Goal: Entertainment & Leisure: Consume media (video, audio)

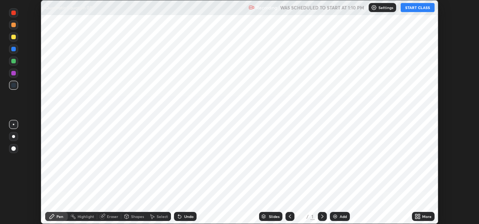
scroll to position [224, 479]
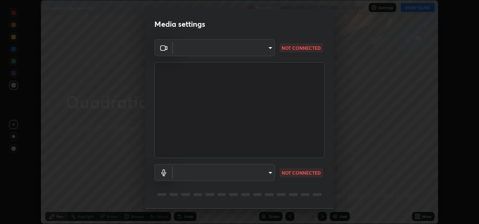
click at [264, 52] on body "Erase all Quadratic Equation 08 Recording WAS SCHEDULED TO START AT 1:10 PM Set…" at bounding box center [239, 112] width 479 height 224
click at [262, 50] on li at bounding box center [223, 48] width 102 height 5
click at [233, 125] on video at bounding box center [239, 110] width 170 height 96
click at [267, 47] on body "Erase all Quadratic Equation 08 Recording WAS SCHEDULED TO START AT 1:10 PM Set…" at bounding box center [239, 112] width 479 height 224
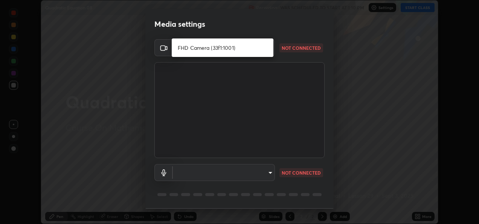
click at [297, 116] on div at bounding box center [239, 112] width 479 height 224
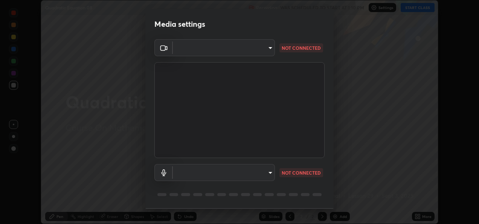
scroll to position [23, 0]
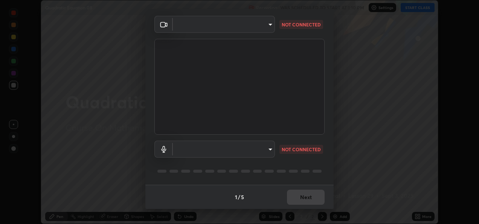
click at [268, 150] on body "Erase all Quadratic Equation 08 Recording WAS SCHEDULED TO START AT 1:10 PM Set…" at bounding box center [239, 112] width 479 height 224
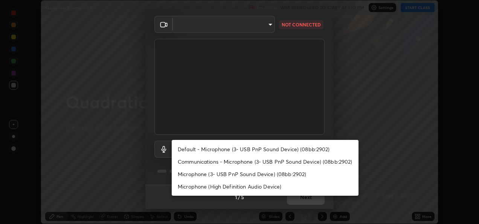
click at [276, 151] on li "Default - Microphone (3- USB PnP Sound Device) (08bb:2902)" at bounding box center [265, 149] width 187 height 12
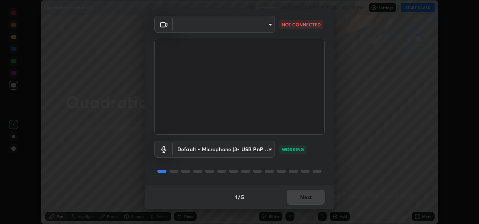
click at [306, 199] on div "1 / 5 Next" at bounding box center [239, 197] width 188 height 24
click at [313, 197] on div "1 / 5 Next" at bounding box center [239, 197] width 188 height 24
click at [308, 201] on div "1 / 5 Next" at bounding box center [239, 197] width 188 height 24
click at [304, 196] on div "1 / 5 Next" at bounding box center [239, 197] width 188 height 24
click at [307, 202] on div "1 / 5 Next" at bounding box center [239, 197] width 188 height 24
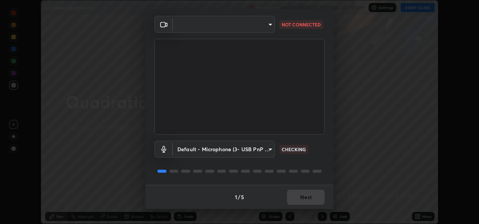
click at [311, 195] on div "1 / 5 Next" at bounding box center [239, 197] width 188 height 24
click at [311, 200] on div "1 / 5 Next" at bounding box center [239, 197] width 188 height 24
click at [313, 197] on div "1 / 5 Next" at bounding box center [239, 197] width 188 height 24
click at [307, 197] on div "1 / 5 Next" at bounding box center [239, 197] width 188 height 24
click at [305, 197] on div "1 / 5 Next" at bounding box center [239, 197] width 188 height 24
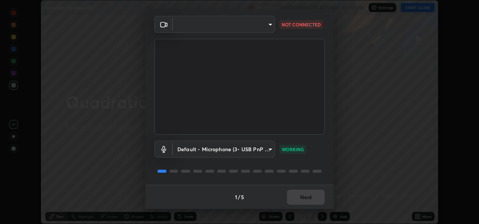
click at [257, 145] on body "Erase all Quadratic Equation 08 Recording WAS SCHEDULED TO START AT 1:10 PM Set…" at bounding box center [239, 112] width 479 height 224
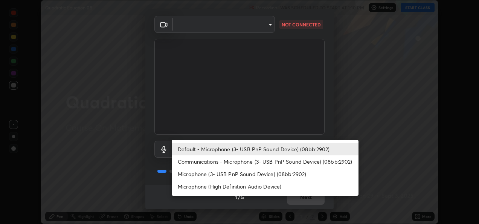
click at [324, 108] on div at bounding box center [239, 112] width 479 height 224
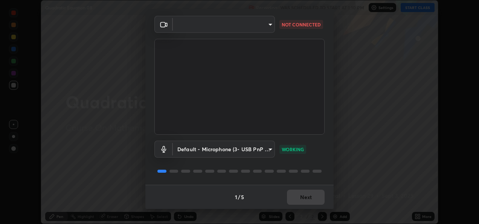
click at [323, 145] on div "Default - Microphone (3- USB PnP Sound Device) (08bb:2902) default WORKING" at bounding box center [239, 149] width 170 height 17
click at [305, 198] on div "1 / 5 Next" at bounding box center [239, 197] width 188 height 24
click at [256, 145] on body "Erase all Quadratic Equation 08 Recording WAS SCHEDULED TO START AT 1:10 PM Set…" at bounding box center [239, 112] width 479 height 224
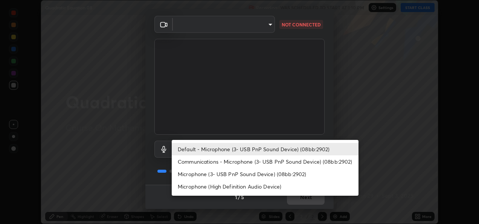
click at [330, 119] on div at bounding box center [239, 112] width 479 height 224
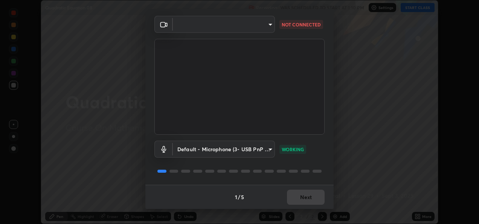
click at [308, 194] on div "1 / 5 Next" at bounding box center [239, 197] width 188 height 24
click at [305, 199] on div "1 / 5 Next" at bounding box center [239, 197] width 188 height 24
click at [311, 199] on div "1 / 5 Next" at bounding box center [239, 197] width 188 height 24
click at [264, 150] on body "Erase all Quadratic Equation 08 Recording WAS SCHEDULED TO START AT 1:10 PM Set…" at bounding box center [239, 112] width 479 height 224
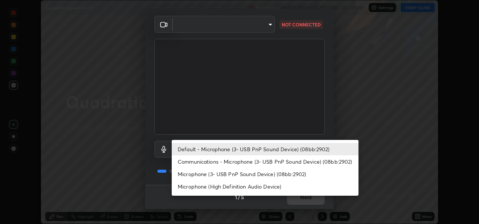
click at [283, 163] on li "Communications - Microphone (3- USB PnP Sound Device) (08bb:2902)" at bounding box center [265, 161] width 187 height 12
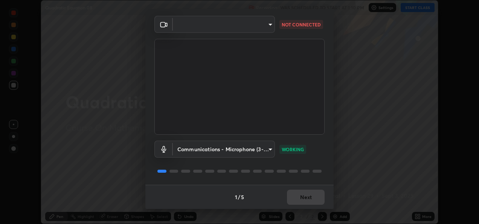
click at [261, 148] on body "Erase all Quadratic Equation 08 Recording WAS SCHEDULED TO START AT 1:10 PM Set…" at bounding box center [239, 112] width 479 height 224
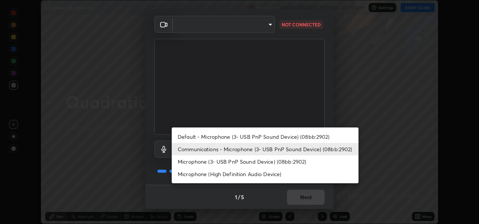
click at [281, 137] on li "Default - Microphone (3- USB PnP Sound Device) (08bb:2902)" at bounding box center [265, 136] width 187 height 12
type input "default"
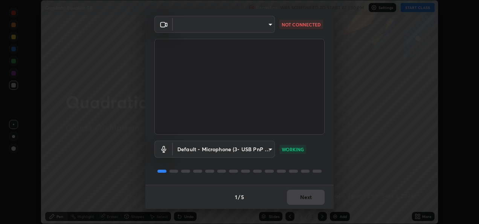
click at [305, 199] on div "1 / 5 Next" at bounding box center [239, 197] width 188 height 24
click at [270, 25] on body "Erase all Quadratic Equation 08 Recording WAS SCHEDULED TO START AT 1:10 PM Set…" at bounding box center [239, 112] width 479 height 224
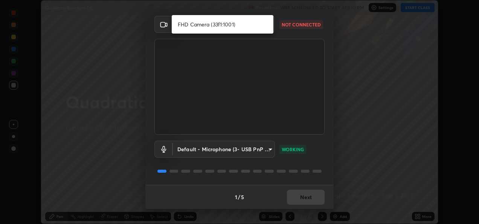
click at [246, 28] on li "FHD Camera (33f1:1001)" at bounding box center [223, 24] width 102 height 12
type input "c6c71a6400e28fabcb958a042795c9d32e5cf4b9fdd095ac4e8ada4d538bf638"
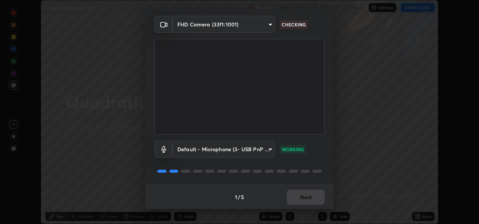
click at [310, 196] on div "1 / 5 Next" at bounding box center [239, 197] width 188 height 24
click at [265, 152] on body "Erase all Quadratic Equation 08 Recording WAS SCHEDULED TO START AT 1:10 PM Set…" at bounding box center [239, 112] width 479 height 224
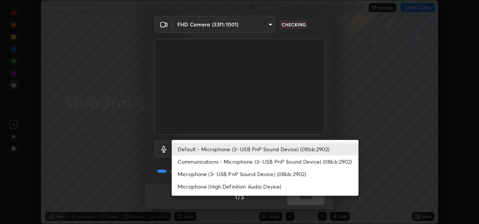
click at [290, 148] on li "Default - Microphone (3- USB PnP Sound Device) (08bb:2902)" at bounding box center [265, 149] width 187 height 12
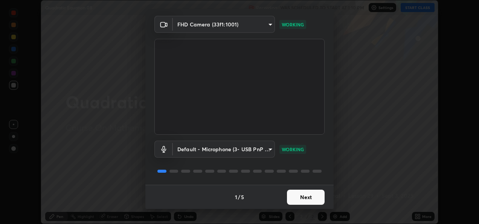
click at [297, 196] on button "Next" at bounding box center [306, 197] width 38 height 15
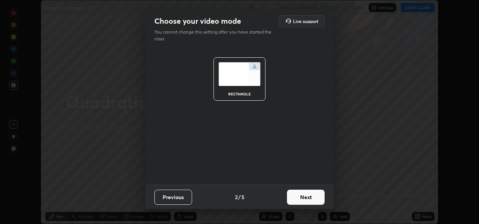
click at [317, 197] on button "Next" at bounding box center [306, 197] width 38 height 15
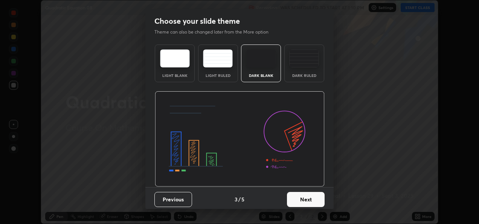
click at [317, 202] on button "Next" at bounding box center [306, 199] width 38 height 15
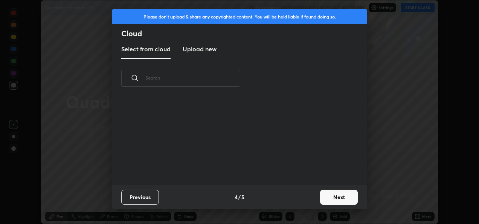
click at [336, 199] on button "Next" at bounding box center [339, 197] width 38 height 15
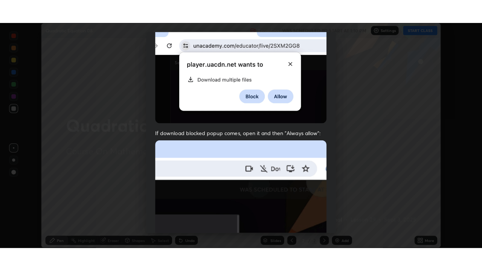
scroll to position [177, 0]
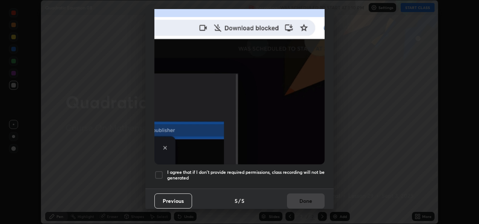
click at [160, 174] on div at bounding box center [158, 174] width 9 height 9
click at [306, 199] on button "Done" at bounding box center [306, 200] width 38 height 15
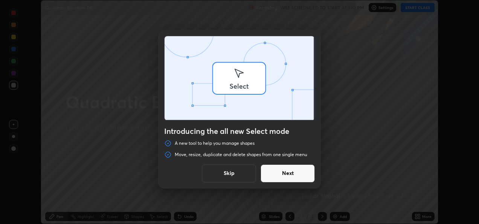
click at [421, 8] on div "Introducing the all new Select mode A new tool to help you manage shapes Move, …" at bounding box center [239, 112] width 479 height 224
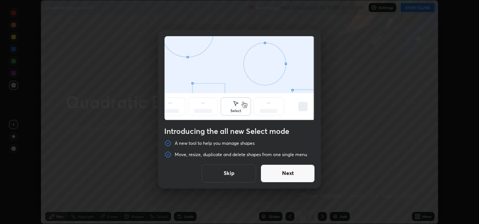
click at [241, 174] on button "Skip" at bounding box center [229, 173] width 54 height 18
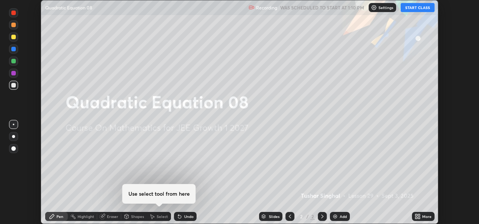
click at [418, 8] on button "START CLASS" at bounding box center [418, 7] width 34 height 9
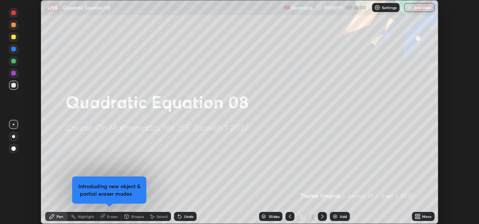
click at [417, 217] on icon at bounding box center [417, 218] width 2 height 2
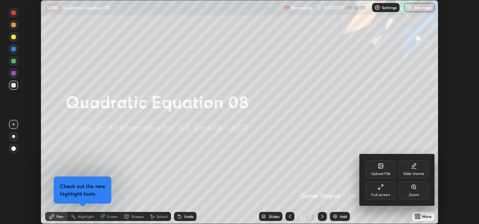
click at [389, 188] on div "Full screen" at bounding box center [381, 190] width 30 height 18
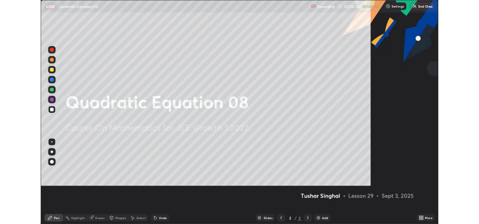
scroll to position [271, 482]
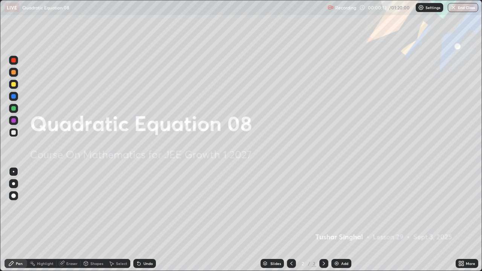
click at [340, 223] on div "Add" at bounding box center [342, 263] width 20 height 9
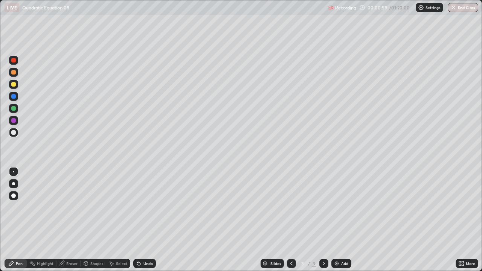
click at [337, 223] on img at bounding box center [337, 264] width 6 height 6
click at [70, 223] on div "Eraser" at bounding box center [69, 263] width 24 height 9
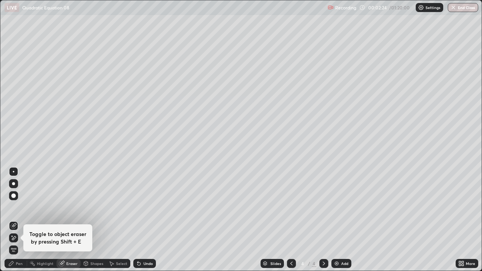
click at [15, 223] on icon at bounding box center [14, 238] width 6 height 6
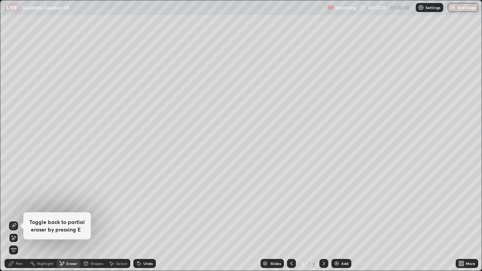
click at [17, 223] on div "Pen" at bounding box center [19, 264] width 7 height 4
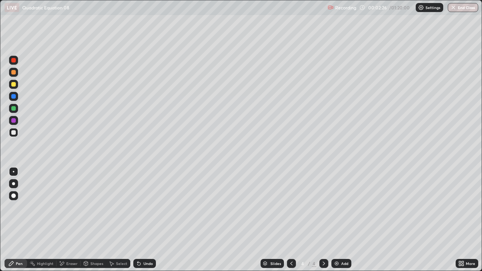
click at [17, 223] on div "Pen" at bounding box center [19, 264] width 7 height 4
click at [141, 223] on div "Undo" at bounding box center [144, 263] width 23 height 9
click at [145, 223] on div "Undo" at bounding box center [144, 263] width 23 height 9
click at [69, 223] on div "Eraser" at bounding box center [69, 263] width 24 height 9
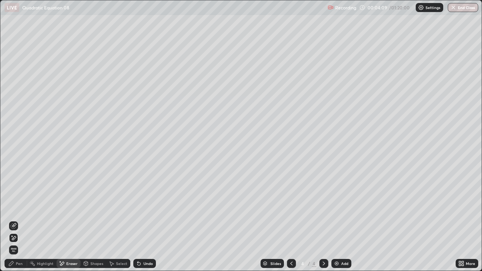
click at [151, 223] on div "Undo" at bounding box center [148, 264] width 9 height 4
click at [144, 223] on div "Undo" at bounding box center [148, 264] width 9 height 4
click at [17, 223] on div "Pen" at bounding box center [16, 263] width 23 height 9
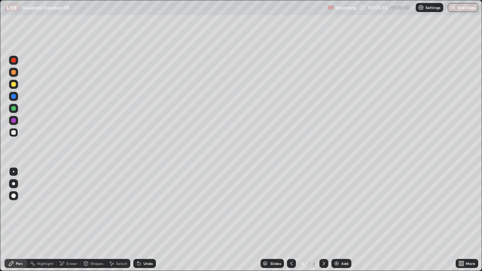
click at [69, 223] on div "Eraser" at bounding box center [69, 263] width 24 height 9
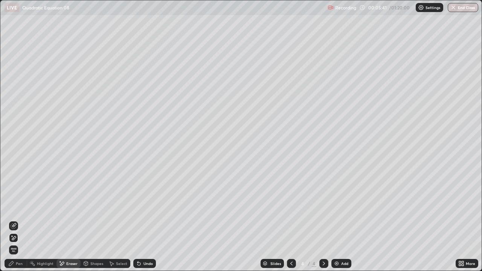
click at [20, 223] on div "Pen" at bounding box center [19, 264] width 7 height 4
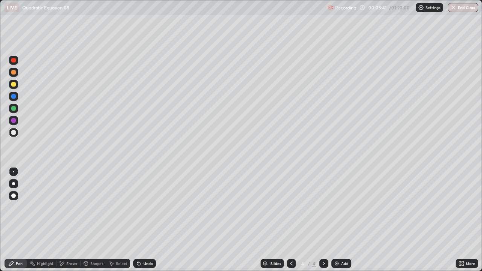
click at [18, 223] on div "Pen" at bounding box center [16, 263] width 23 height 9
click at [75, 223] on div "Eraser" at bounding box center [69, 263] width 24 height 9
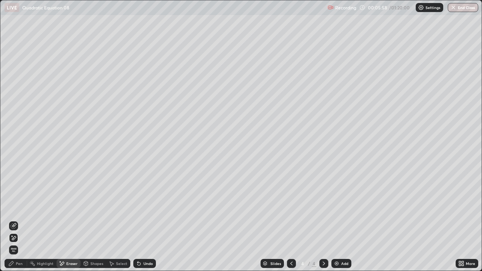
click at [146, 223] on div "Undo" at bounding box center [144, 263] width 23 height 9
click at [20, 223] on div "Pen" at bounding box center [16, 263] width 23 height 9
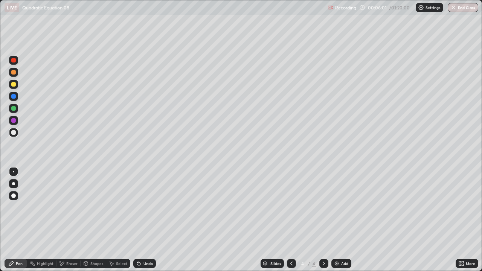
click at [72, 223] on div "Eraser" at bounding box center [71, 264] width 11 height 4
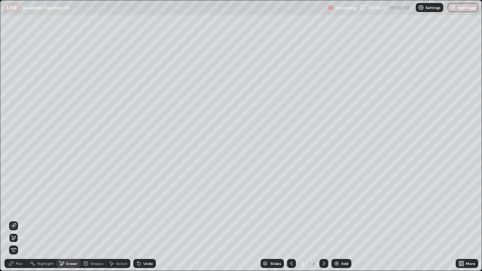
click at [22, 223] on div "Pen" at bounding box center [19, 264] width 7 height 4
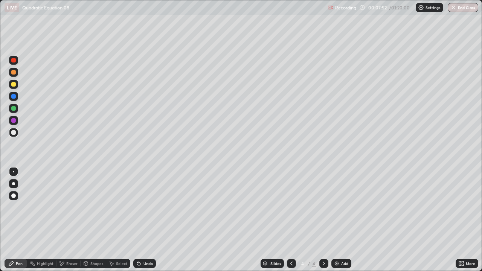
click at [75, 223] on div "Eraser" at bounding box center [69, 263] width 24 height 9
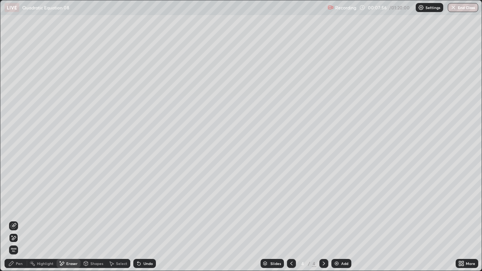
click at [342, 223] on div "Add" at bounding box center [342, 263] width 20 height 9
click at [18, 223] on div "Pen" at bounding box center [16, 263] width 23 height 9
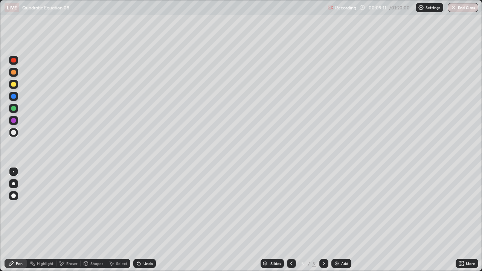
click at [14, 85] on div at bounding box center [13, 84] width 5 height 5
click at [146, 223] on div "Undo" at bounding box center [148, 264] width 9 height 4
click at [140, 223] on div "Undo" at bounding box center [144, 263] width 23 height 9
click at [138, 223] on icon at bounding box center [139, 264] width 3 height 3
click at [12, 107] on div at bounding box center [13, 108] width 5 height 5
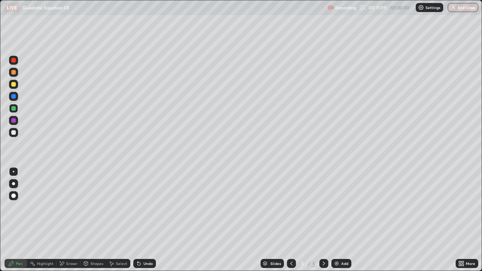
click at [338, 223] on img at bounding box center [337, 264] width 6 height 6
click at [14, 133] on div at bounding box center [13, 132] width 5 height 5
click at [144, 223] on div "Undo" at bounding box center [144, 263] width 23 height 9
click at [145, 223] on div "Undo" at bounding box center [148, 264] width 9 height 4
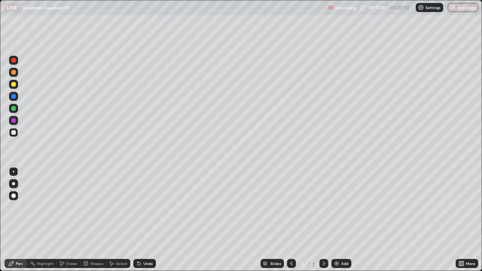
click at [146, 223] on div "Undo" at bounding box center [148, 264] width 9 height 4
click at [146, 223] on div "Undo" at bounding box center [144, 263] width 23 height 9
click at [71, 223] on div "Eraser" at bounding box center [69, 263] width 24 height 9
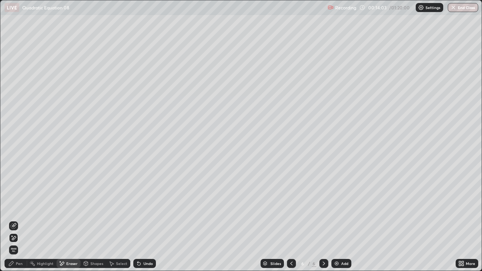
click at [16, 223] on div "Pen" at bounding box center [19, 264] width 7 height 4
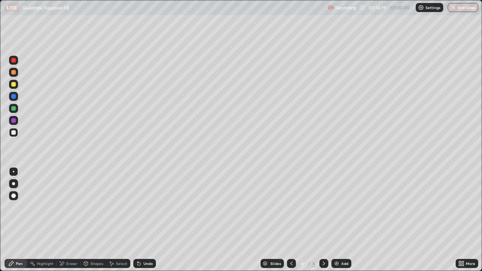
click at [147, 223] on div "Undo" at bounding box center [144, 263] width 23 height 9
click at [147, 223] on div "Undo" at bounding box center [148, 264] width 9 height 4
click at [147, 223] on div "Undo" at bounding box center [144, 263] width 23 height 9
click at [146, 223] on div "Undo" at bounding box center [148, 264] width 9 height 4
click at [147, 223] on div "Undo" at bounding box center [148, 264] width 9 height 4
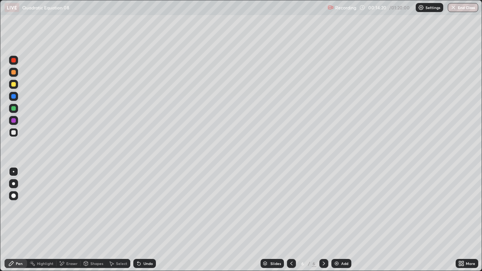
click at [150, 223] on div "Undo" at bounding box center [148, 264] width 9 height 4
click at [17, 87] on div at bounding box center [13, 84] width 9 height 9
click at [148, 223] on div "Undo" at bounding box center [148, 264] width 9 height 4
click at [344, 223] on div "Add" at bounding box center [344, 264] width 7 height 4
click at [13, 133] on div at bounding box center [13, 132] width 5 height 5
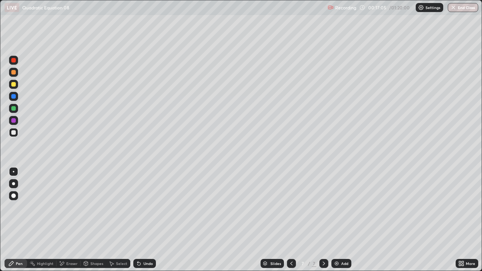
click at [148, 223] on div "Undo" at bounding box center [148, 264] width 9 height 4
click at [146, 223] on div "Undo" at bounding box center [144, 263] width 23 height 9
click at [145, 223] on div "Undo" at bounding box center [148, 264] width 9 height 4
click at [70, 223] on div "Eraser" at bounding box center [71, 264] width 11 height 4
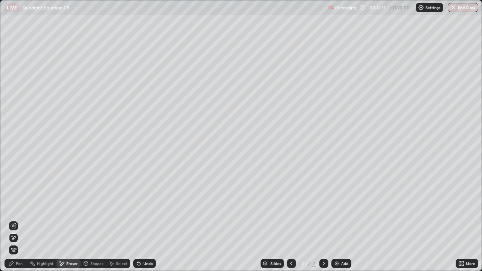
click at [15, 223] on div "Pen" at bounding box center [16, 263] width 23 height 9
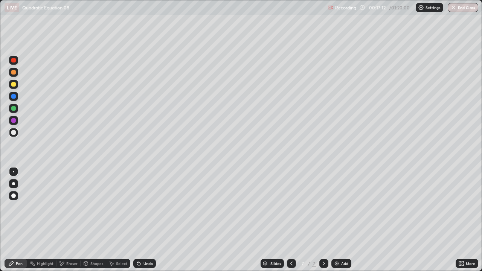
click at [13, 223] on icon at bounding box center [11, 264] width 6 height 6
click at [70, 223] on div "Eraser" at bounding box center [71, 264] width 11 height 4
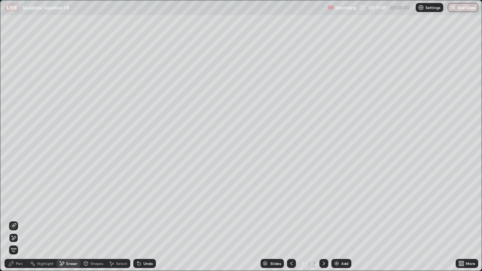
click at [20, 223] on div "Pen" at bounding box center [16, 263] width 23 height 9
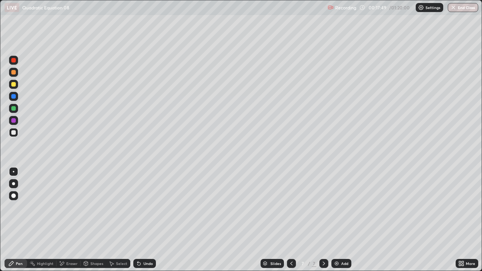
click at [18, 223] on div "Pen" at bounding box center [19, 264] width 7 height 4
click at [462, 223] on icon at bounding box center [462, 264] width 6 height 6
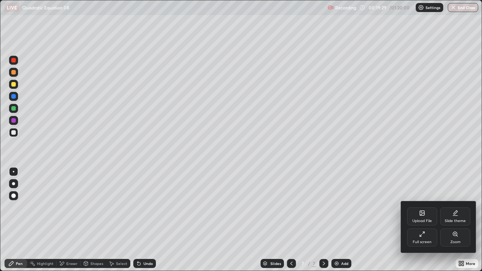
click at [426, 223] on div "Full screen" at bounding box center [422, 242] width 19 height 4
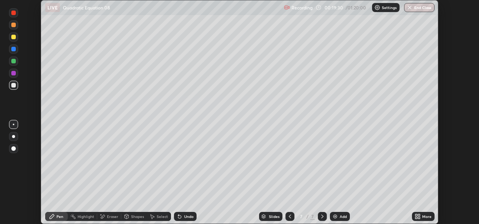
scroll to position [37458, 37203]
